Goal: Information Seeking & Learning: Learn about a topic

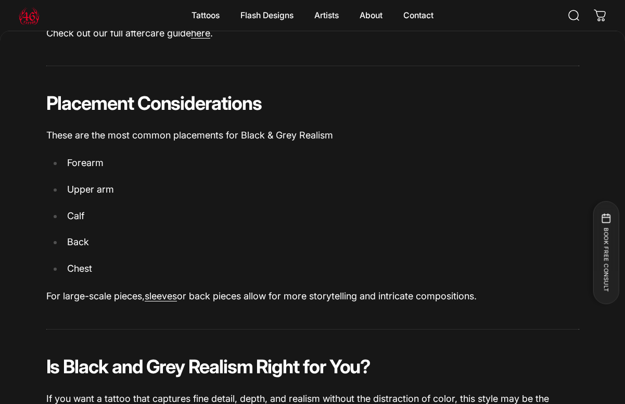
scroll to position [2357, 0]
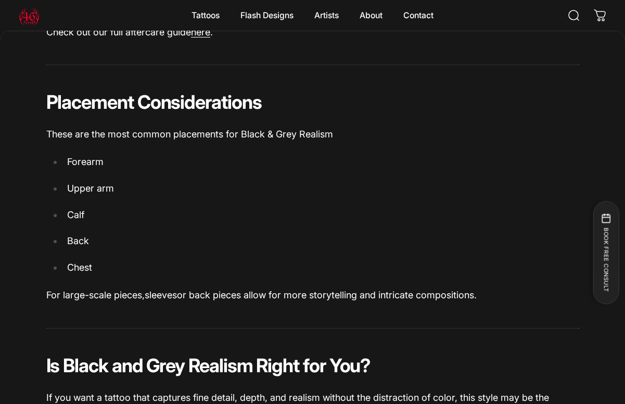
click at [168, 290] on link "sleeves" at bounding box center [161, 295] width 32 height 11
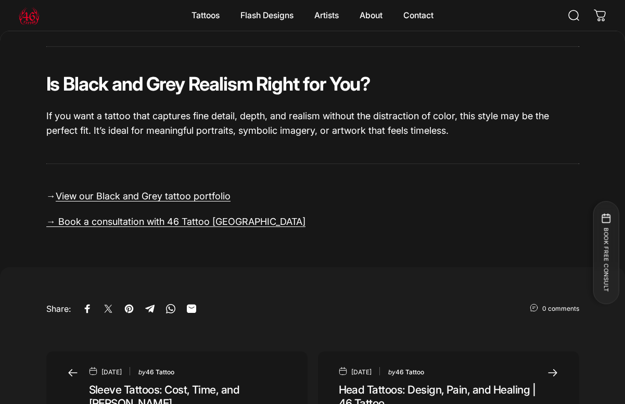
scroll to position [2640, 0]
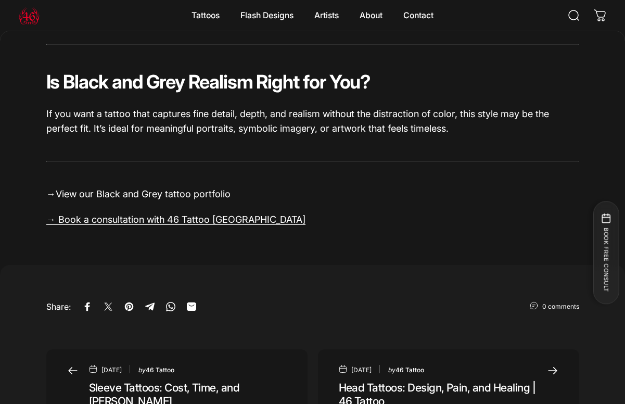
click at [207, 189] on link "View our Black and Grey tattoo portfolio" at bounding box center [143, 194] width 175 height 11
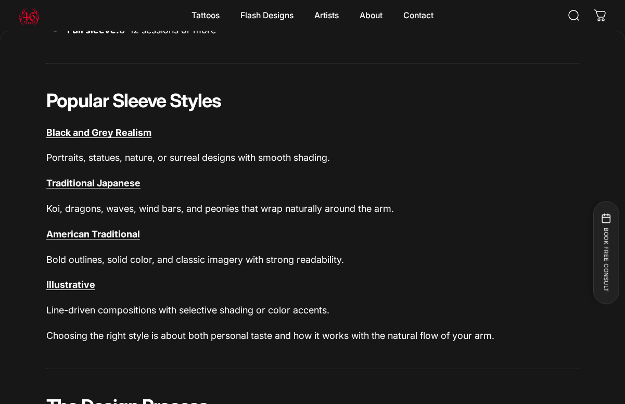
scroll to position [2043, 0]
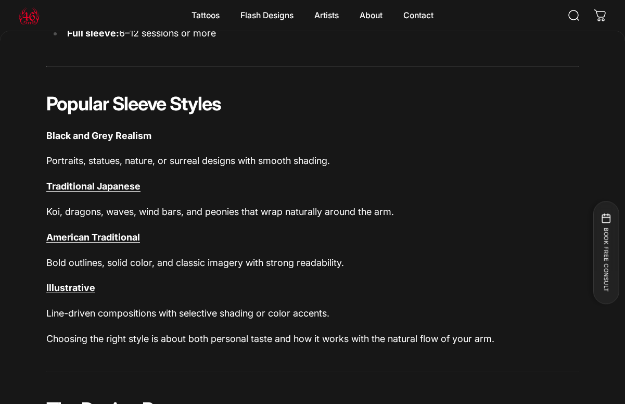
click at [73, 130] on b "Black and Grey Realism" at bounding box center [98, 135] width 105 height 11
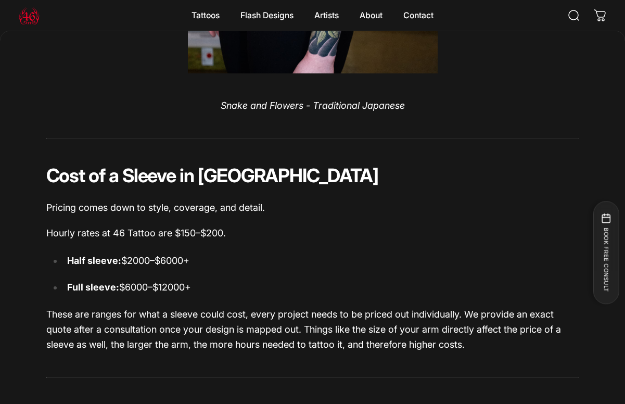
scroll to position [1518, 0]
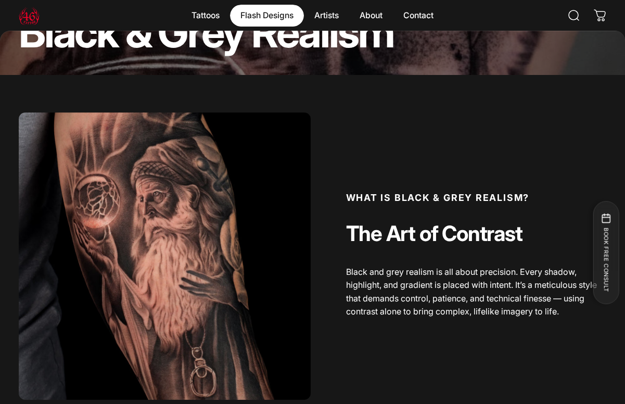
scroll to position [277, 0]
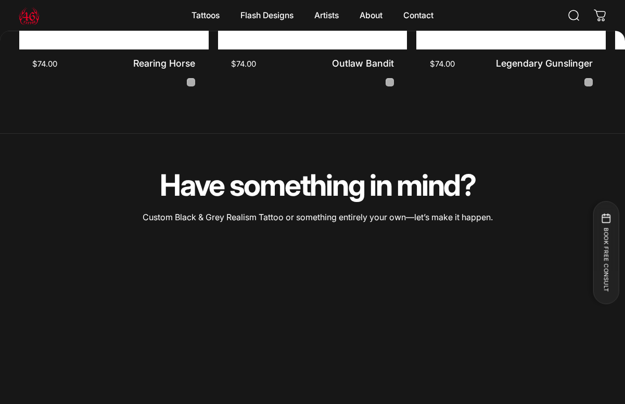
scroll to position [3022, 0]
